Goal: Transaction & Acquisition: Purchase product/service

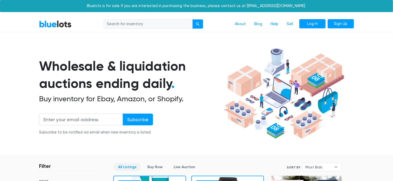
click at [316, 27] on link "Log In" at bounding box center [312, 23] width 26 height 9
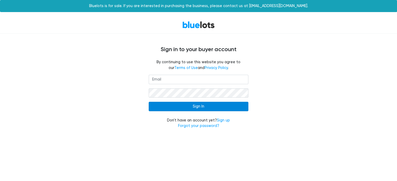
type input "humberto.rojas117@gmail.com"
click at [194, 102] on input "Sign In" at bounding box center [199, 106] width 100 height 9
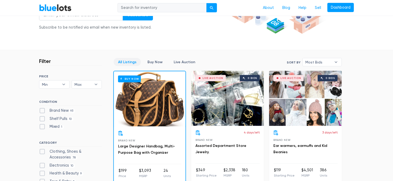
scroll to position [105, 0]
click at [313, 63] on span "Most Bids" at bounding box center [318, 62] width 26 height 8
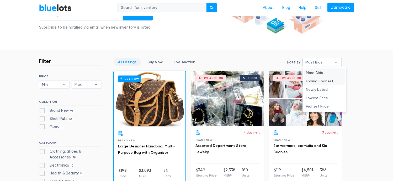
click at [324, 80] on li "Ending Soonest" at bounding box center [324, 81] width 41 height 8
select select "ending_soonest"
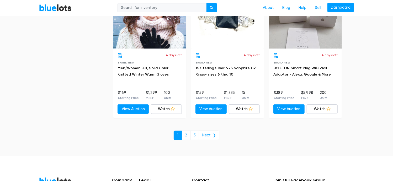
scroll to position [2029, 0]
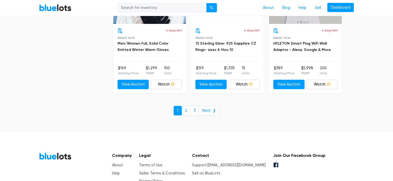
click at [211, 107] on link "Next ❯" at bounding box center [209, 110] width 20 height 9
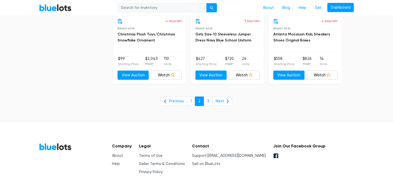
scroll to position [1914, 0]
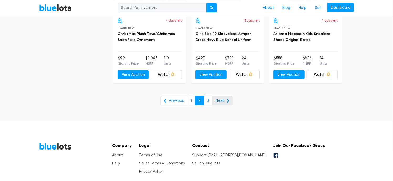
click at [219, 99] on link "Next ❯" at bounding box center [222, 100] width 20 height 9
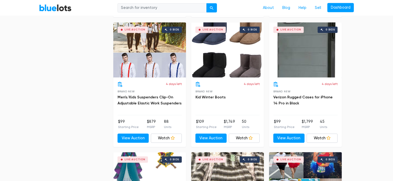
scroll to position [551, 0]
